Goal: Obtain resource: Obtain resource

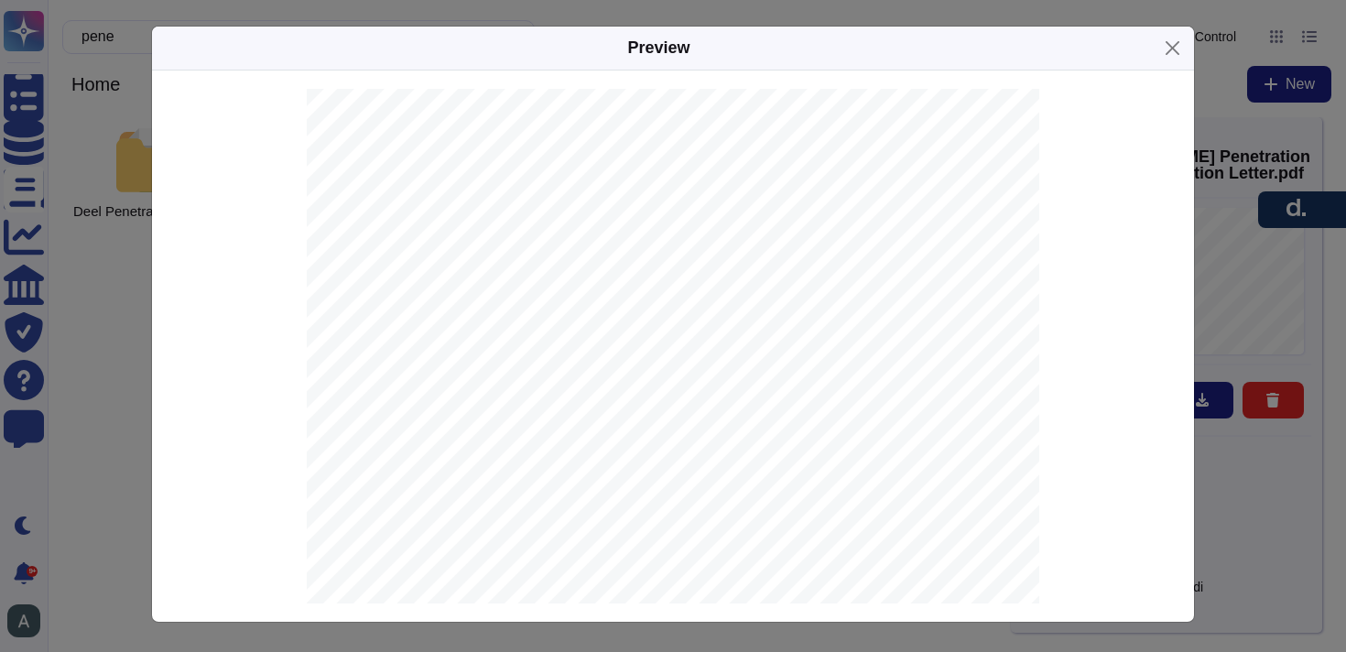
click at [1155, 49] on div "Preview" at bounding box center [673, 49] width 1042 height 44
click at [1163, 49] on button "Close" at bounding box center [1172, 48] width 28 height 28
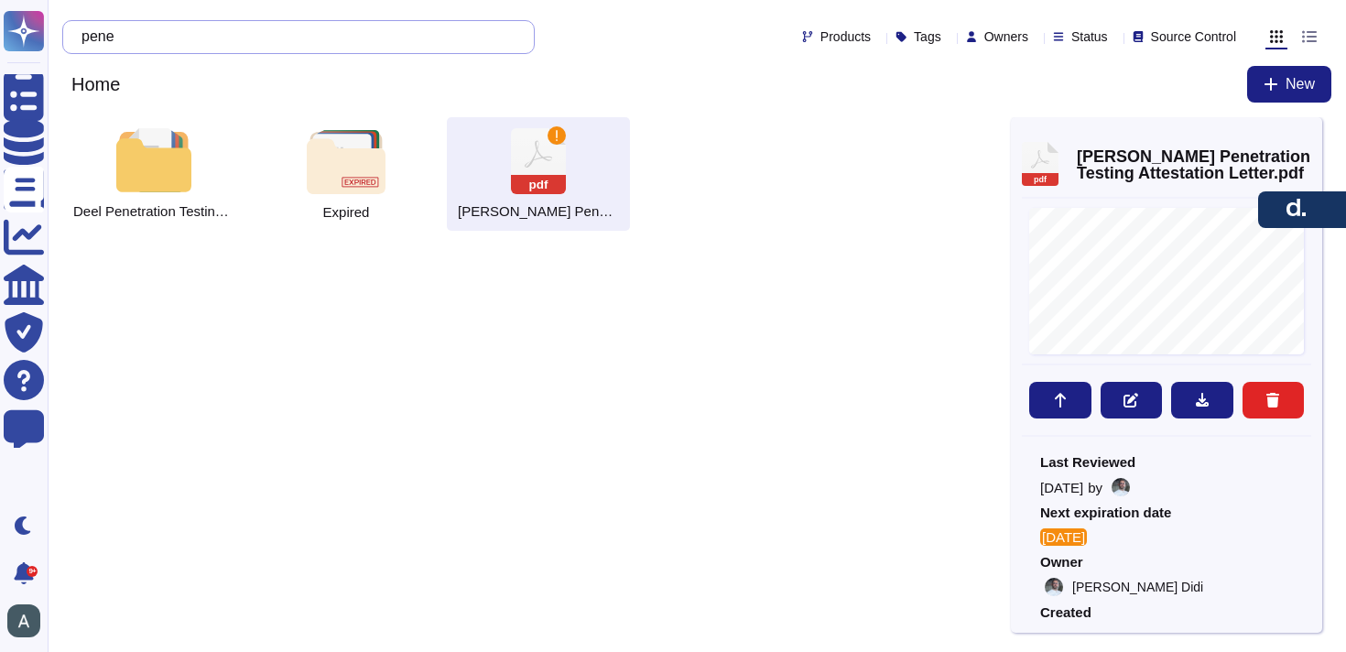
click at [428, 45] on input "pene" at bounding box center [293, 37] width 443 height 32
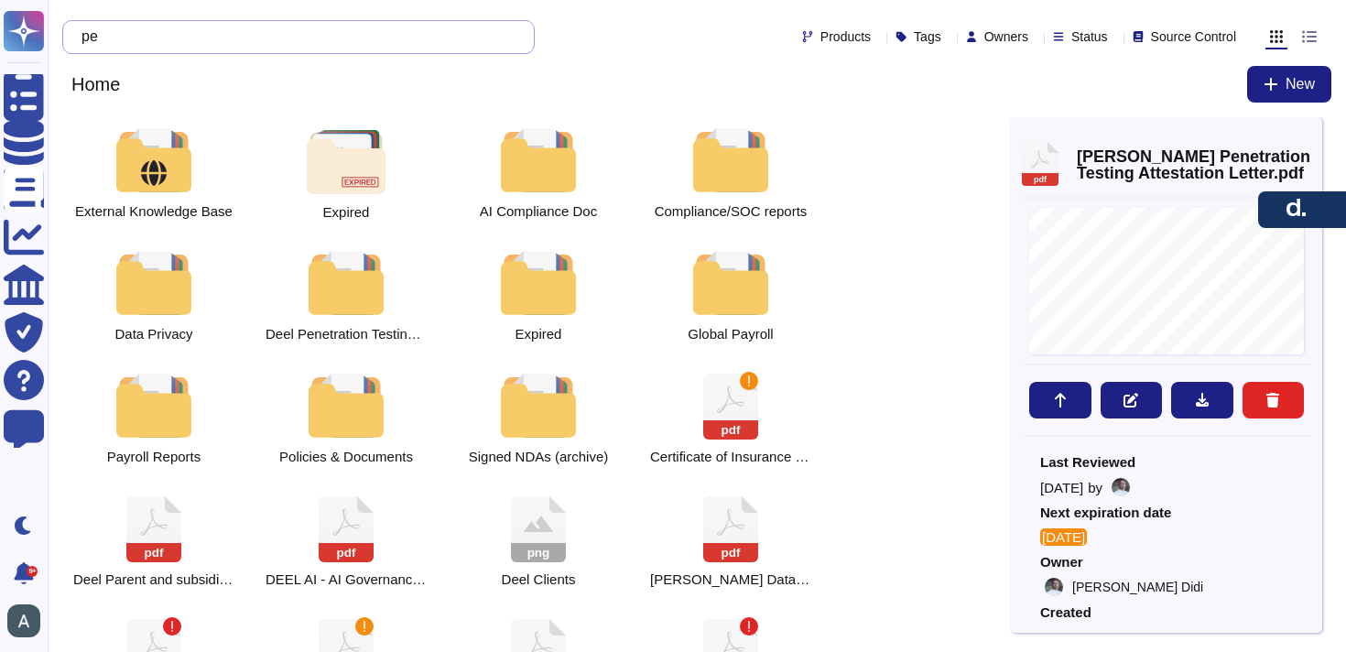
type input "p"
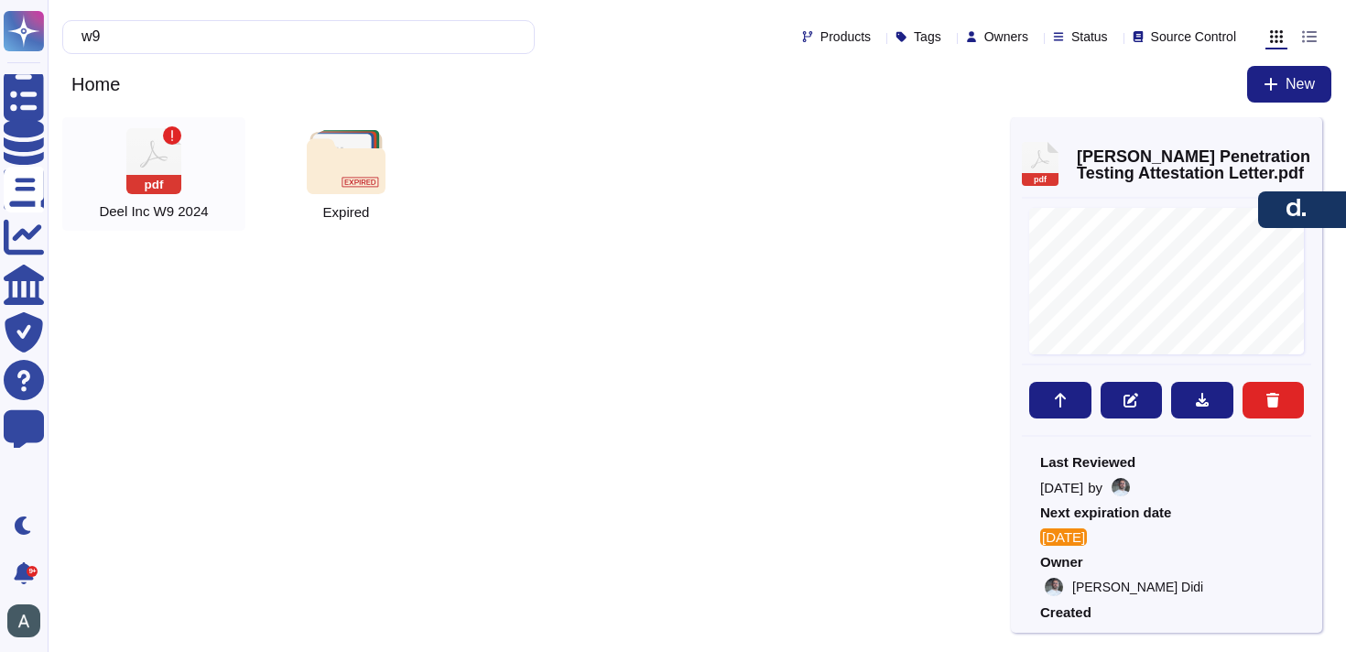
click at [185, 176] on div "pdf [PERSON_NAME] Inc W9 2024" at bounding box center [153, 174] width 183 height 114
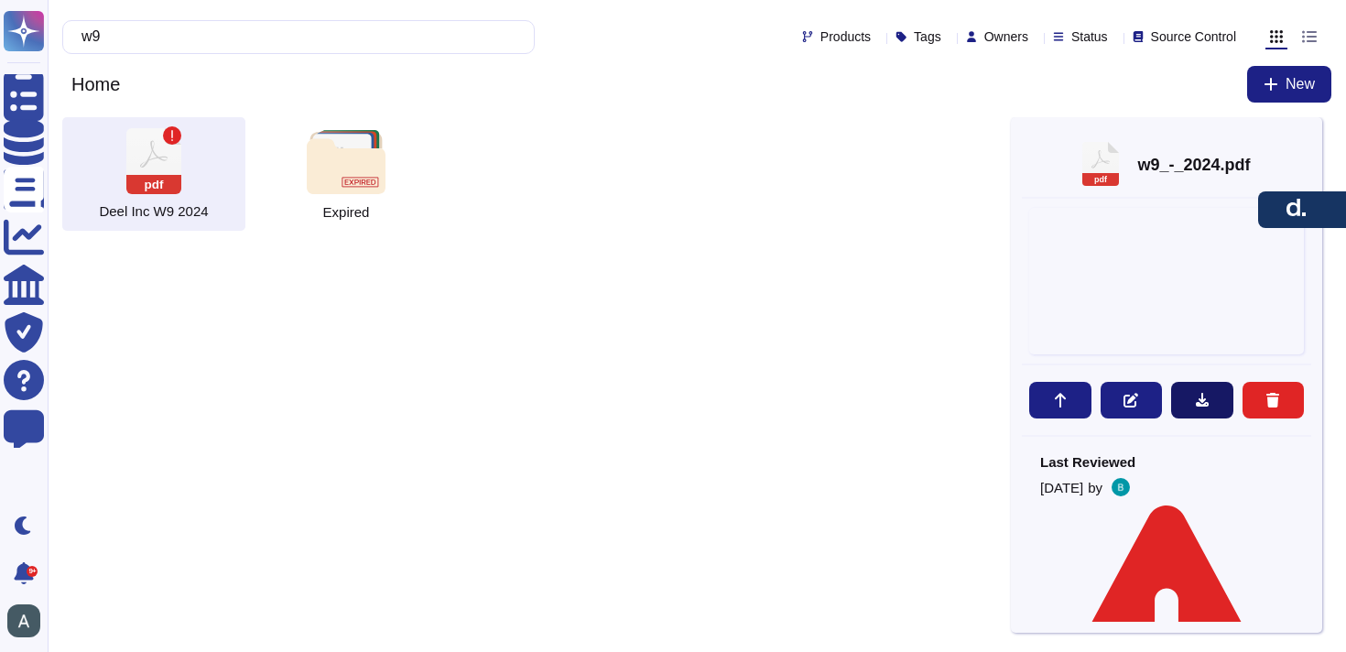
click at [1202, 399] on icon at bounding box center [1202, 400] width 13 height 14
click at [192, 36] on input "w9" at bounding box center [293, 37] width 443 height 32
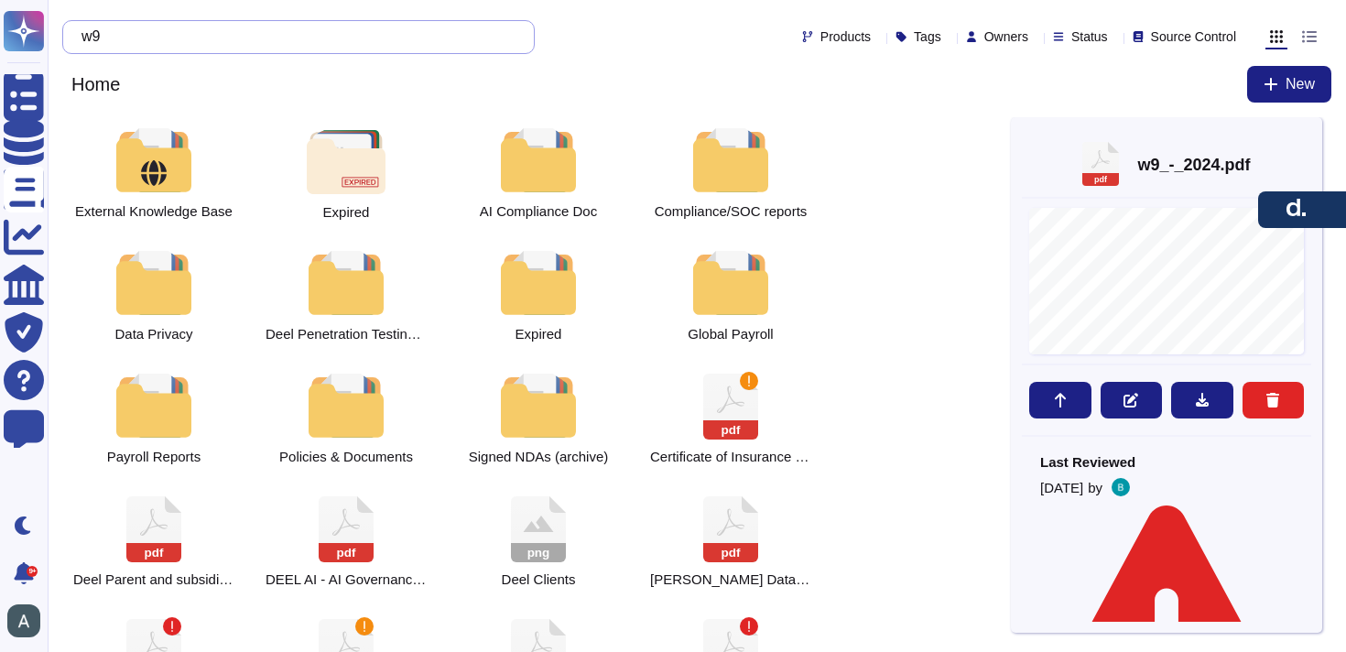
type input "w"
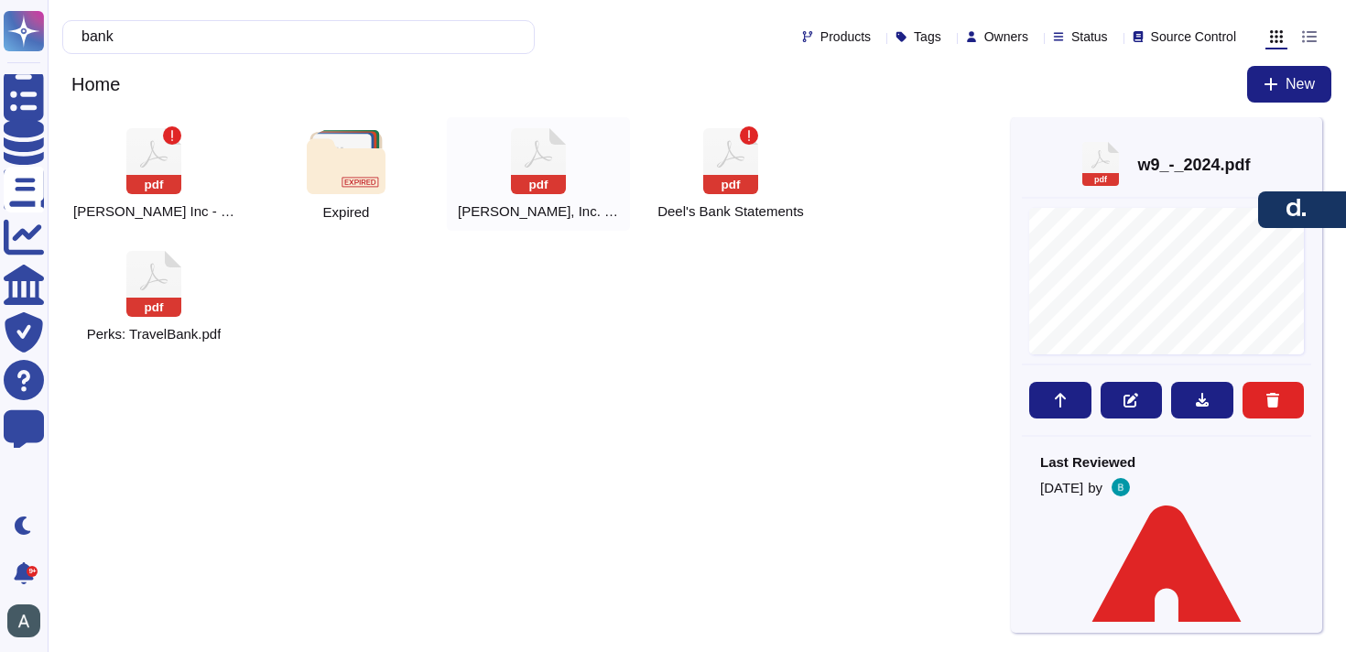
type input "bank"
click at [553, 167] on icon at bounding box center [538, 161] width 55 height 66
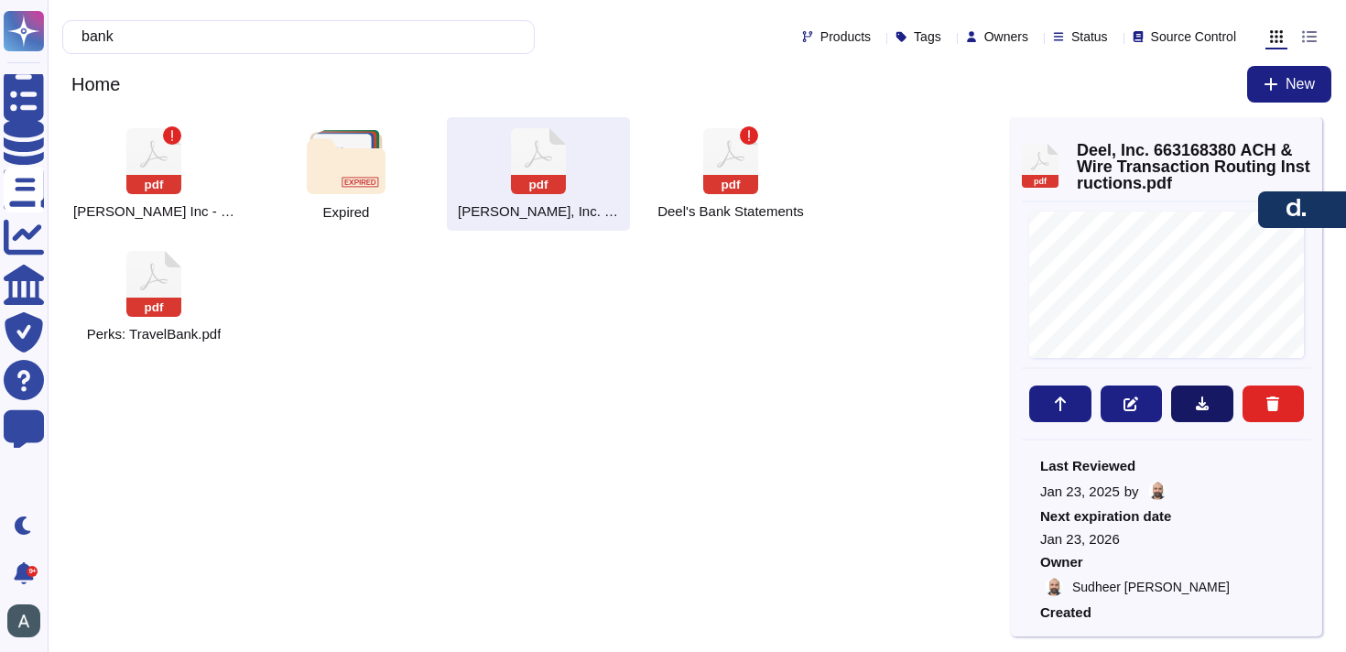
click at [1201, 407] on icon at bounding box center [1202, 403] width 15 height 15
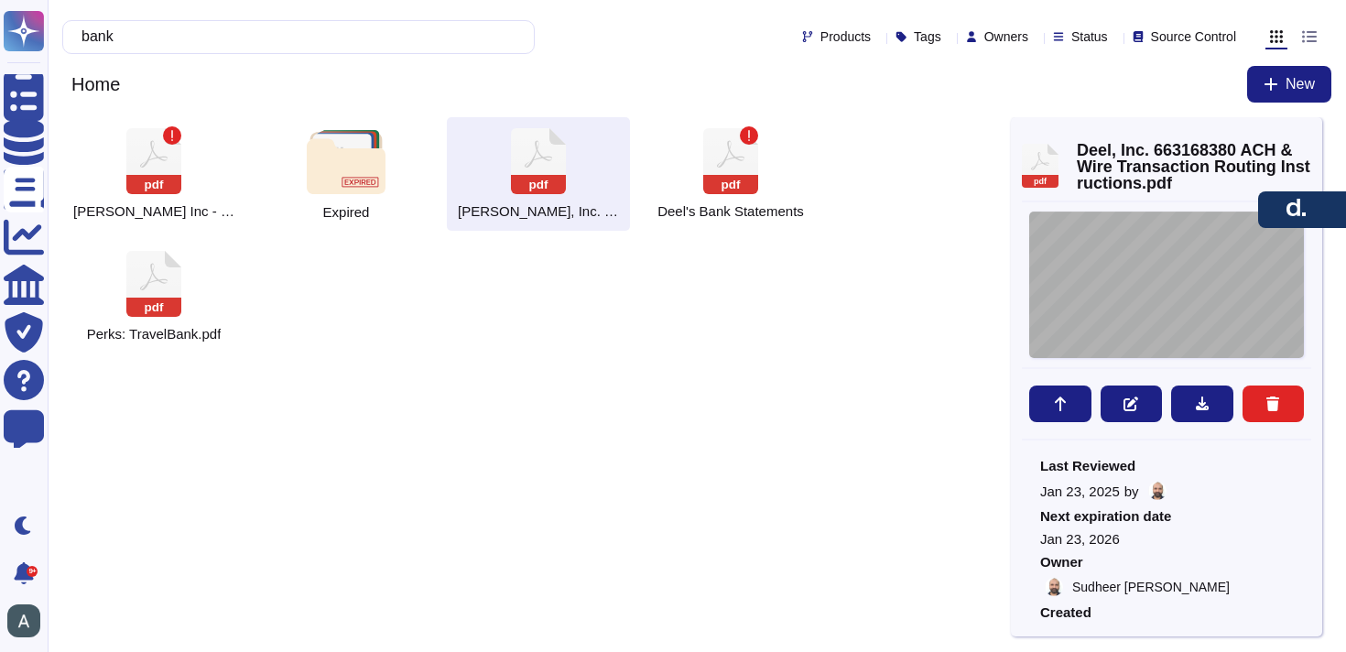
click at [1072, 258] on div "[DATE] [PERSON_NAME], Inc. [STREET_ADDRESS] IMPORTANT | Standard Settlement Ins…" at bounding box center [1166, 284] width 275 height 146
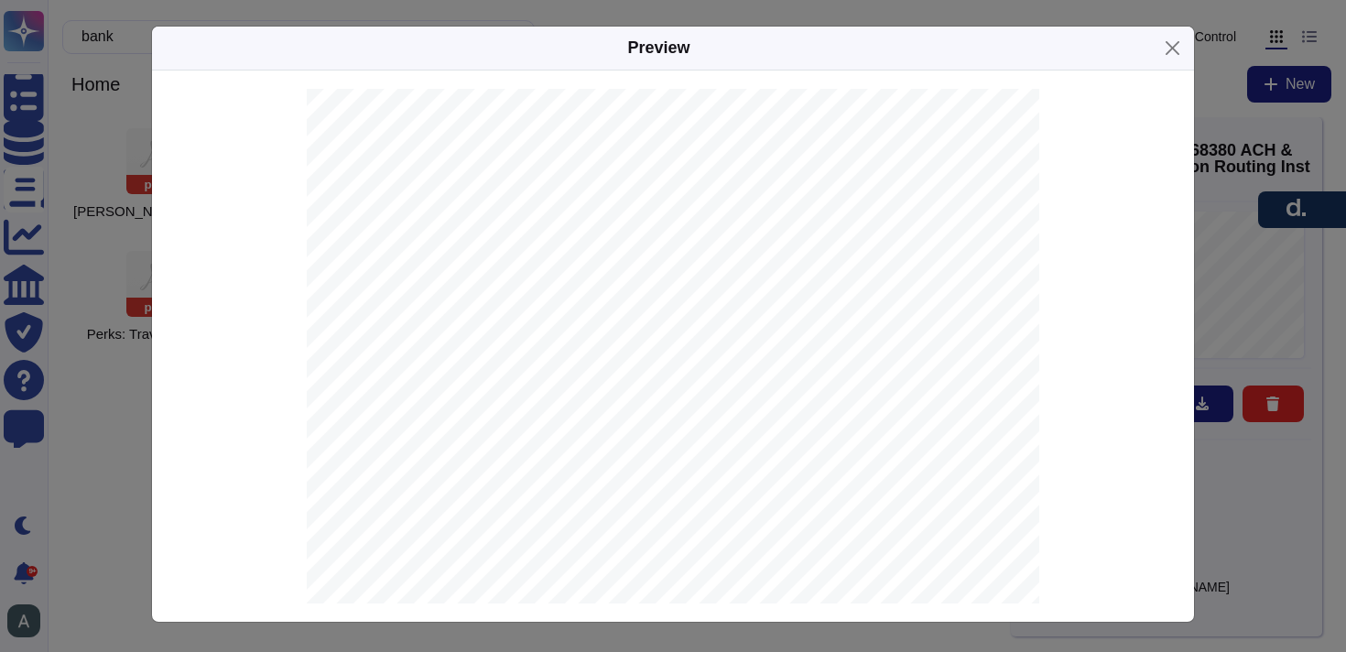
drag, startPoint x: 774, startPoint y: 493, endPoint x: 585, endPoint y: 504, distance: 188.9
click at [585, 504] on div "[DATE] [PERSON_NAME], Inc. [STREET_ADDRESS] IMPORTANT | Standard Settlement Ins…" at bounding box center [673, 607] width 732 height 1036
drag, startPoint x: 600, startPoint y: 501, endPoint x: 767, endPoint y: 498, distance: 167.5
click at [767, 498] on span "JPMORGAN CHASE BANK, N.A." at bounding box center [686, 499] width 174 height 12
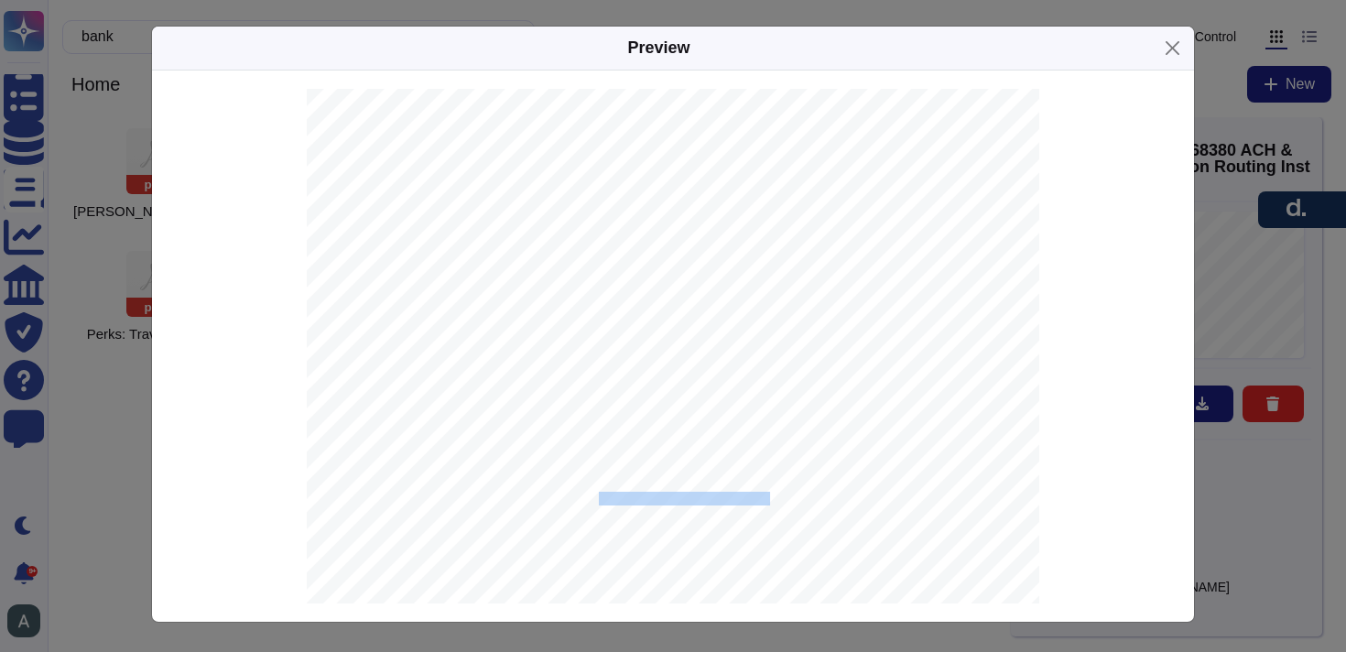
copy span "JPMORGAN CHASE BANK, N.A"
drag, startPoint x: 786, startPoint y: 324, endPoint x: 596, endPoint y: 334, distance: 190.7
click at [596, 334] on div "[DATE] [PERSON_NAME], Inc. [STREET_ADDRESS] IMPORTANT | Standard Settlement Ins…" at bounding box center [673, 607] width 732 height 1036
drag, startPoint x: 791, startPoint y: 324, endPoint x: 663, endPoint y: 333, distance: 128.5
click at [663, 333] on div "[DATE] [PERSON_NAME], Inc. [STREET_ADDRESS] IMPORTANT | Standard Settlement Ins…" at bounding box center [673, 607] width 732 height 1036
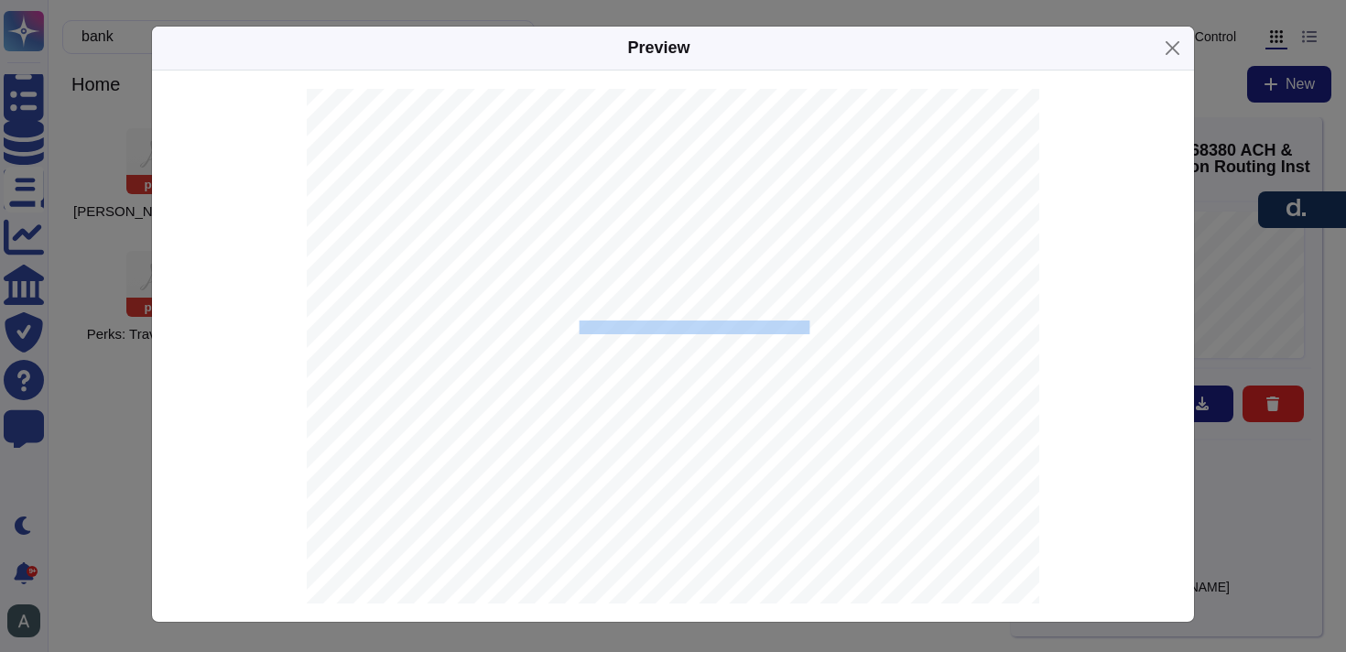
drag, startPoint x: 579, startPoint y: 325, endPoint x: 783, endPoint y: 324, distance: 203.2
click at [783, 324] on span "with JPMORGAN CHASE BANK, N.A. JPMorganChase [US_STATE][GEOGRAPHIC_DATA]." at bounding box center [622, 328] width 483 height 12
copy span "JPMorganChase [US_STATE][GEOGRAPHIC_DATA]."
click at [628, 476] on span "663168380" at bounding box center [628, 482] width 59 height 12
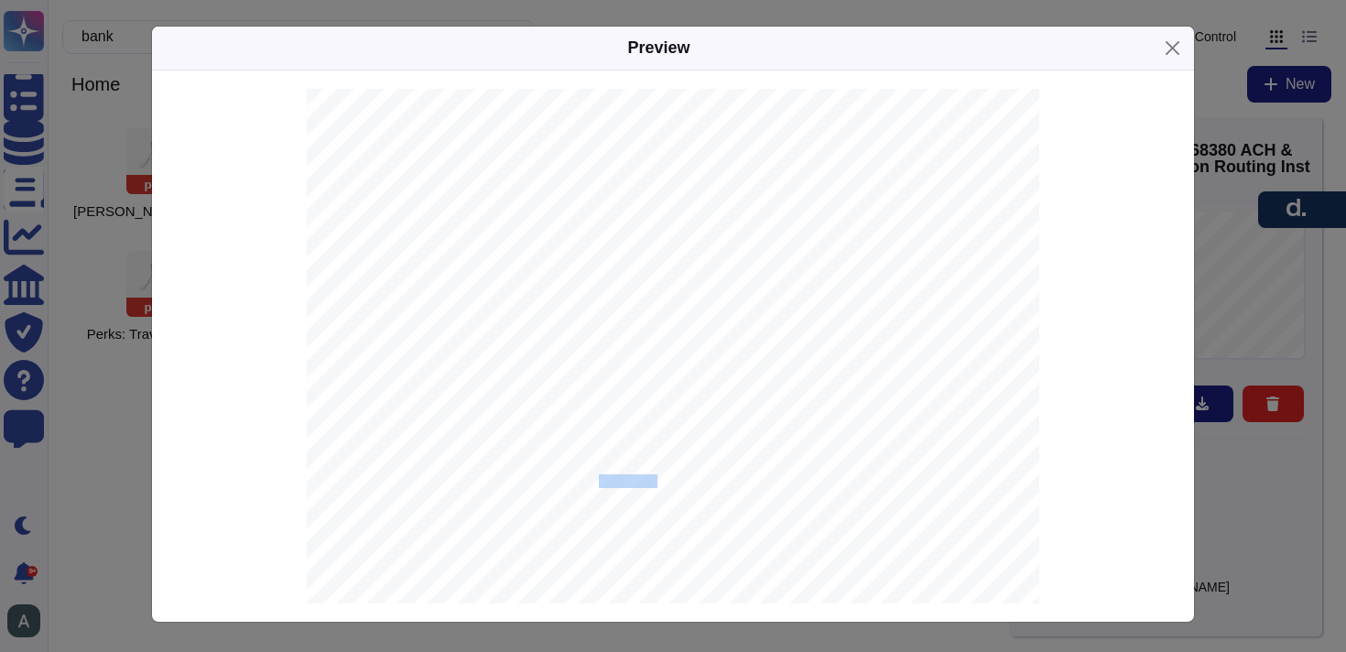
copy span "663168380"
click at [638, 512] on span "[SWIFT_CODE]" at bounding box center [640, 515] width 83 height 12
copy span "[SWIFT_CODE]"
click at [627, 531] on span "021000021" at bounding box center [628, 530] width 59 height 12
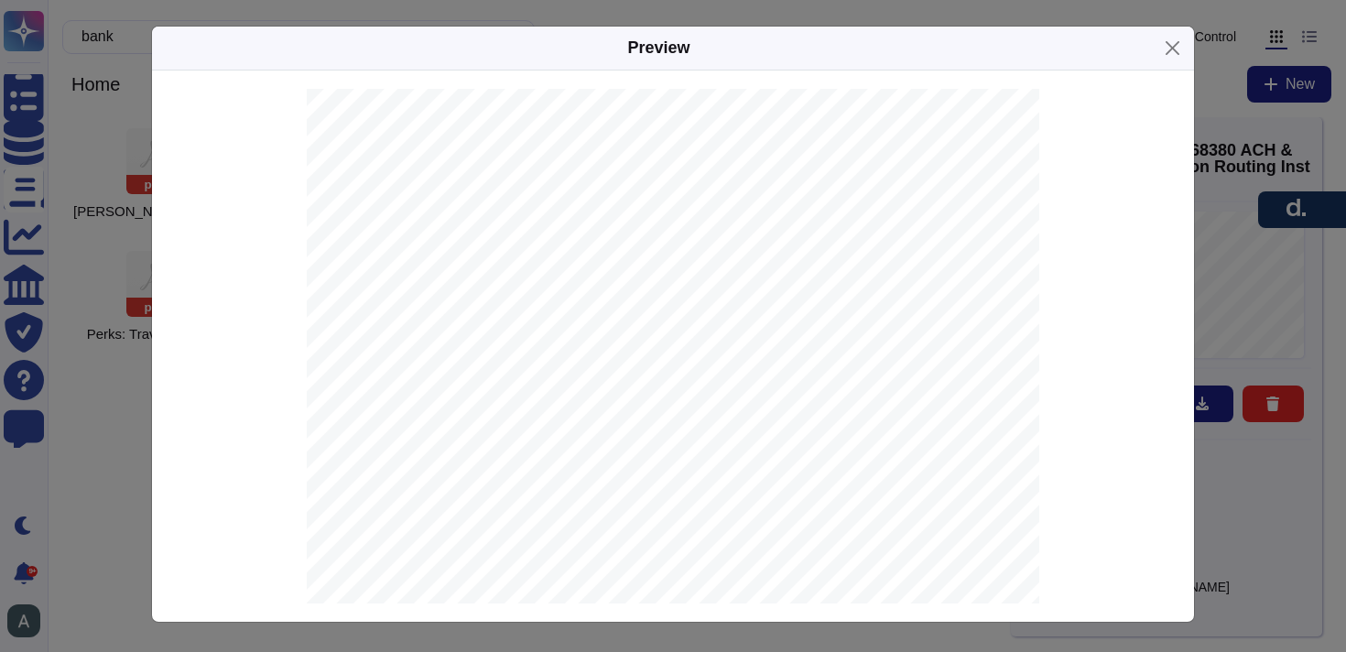
click at [627, 531] on span "021000021" at bounding box center [628, 530] width 59 height 12
copy span "021000021"
